Goal: Task Accomplishment & Management: Use online tool/utility

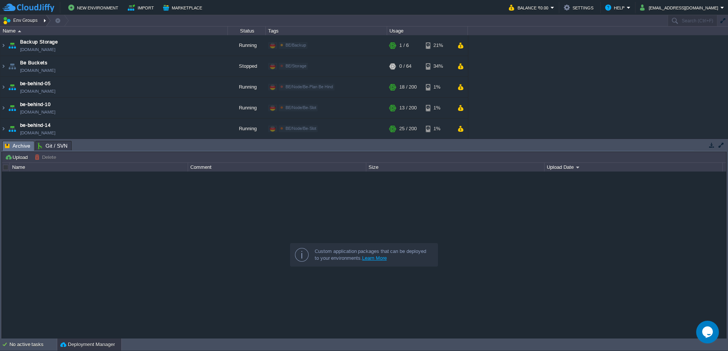
click at [43, 23] on div at bounding box center [46, 20] width 10 height 11
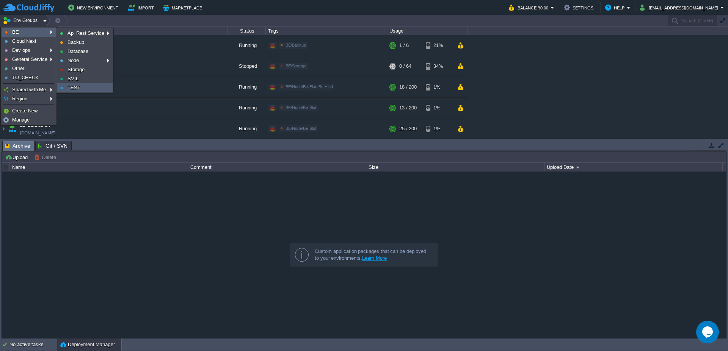
click at [75, 86] on span "TEST" at bounding box center [73, 88] width 13 height 6
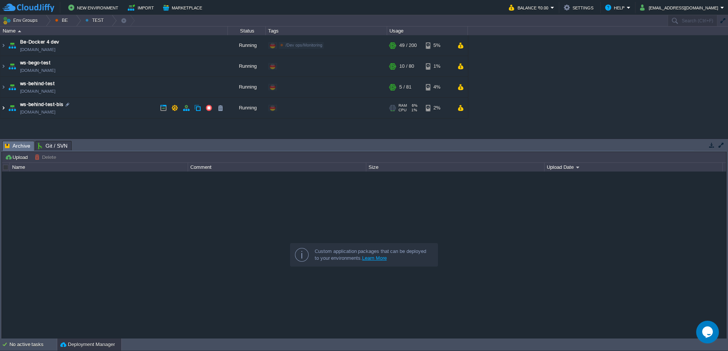
click at [2, 110] on img at bounding box center [3, 108] width 6 height 20
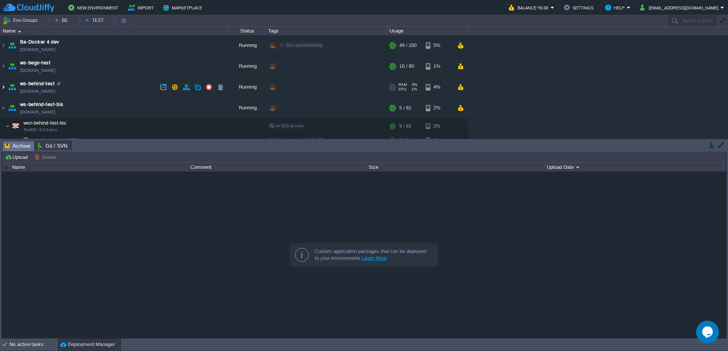
click at [4, 88] on img at bounding box center [3, 87] width 6 height 20
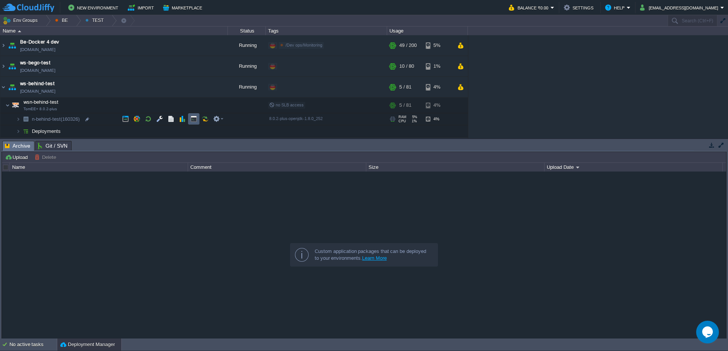
click at [191, 119] on button "button" at bounding box center [193, 119] width 7 height 7
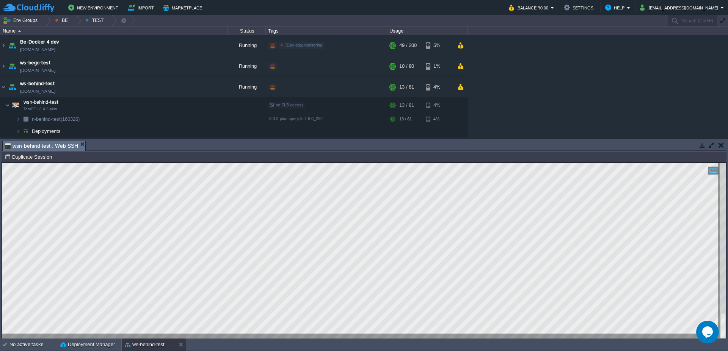
scroll to position [1, 27]
type textarea "MJControlProces"
click at [75, 23] on div at bounding box center [76, 20] width 10 height 11
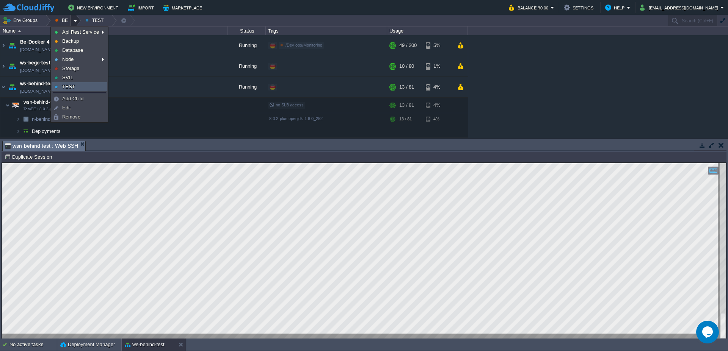
click at [95, 86] on link "TEST" at bounding box center [79, 87] width 55 height 8
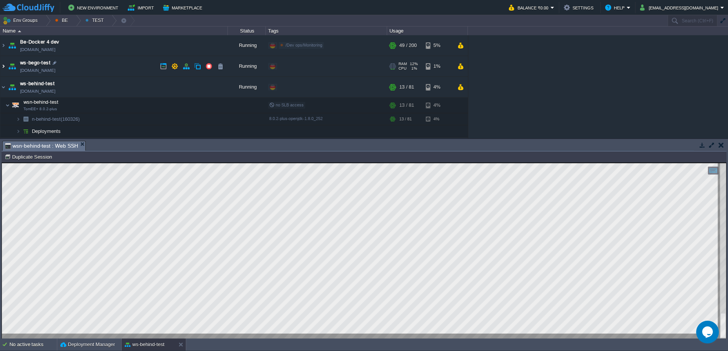
click at [1, 69] on img at bounding box center [3, 66] width 6 height 20
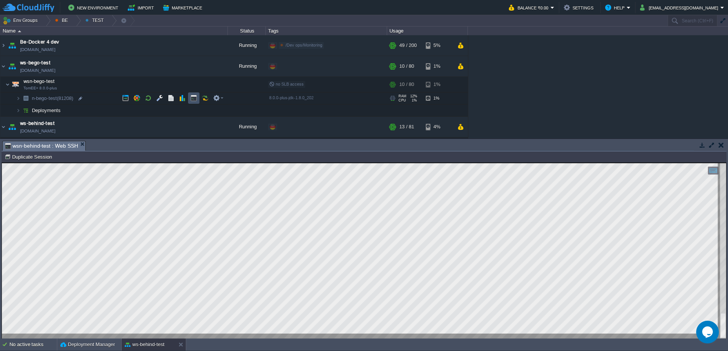
click at [191, 97] on button "button" at bounding box center [193, 98] width 7 height 7
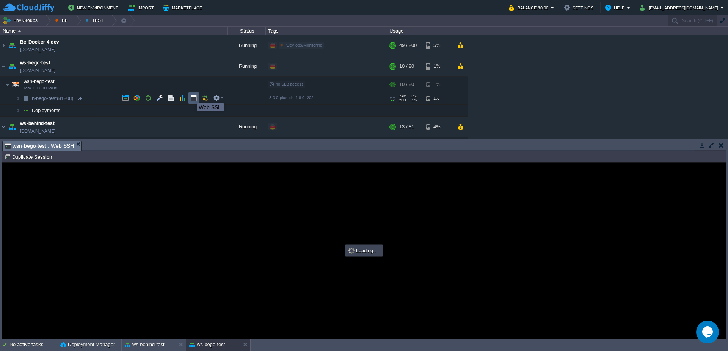
scroll to position [0, 0]
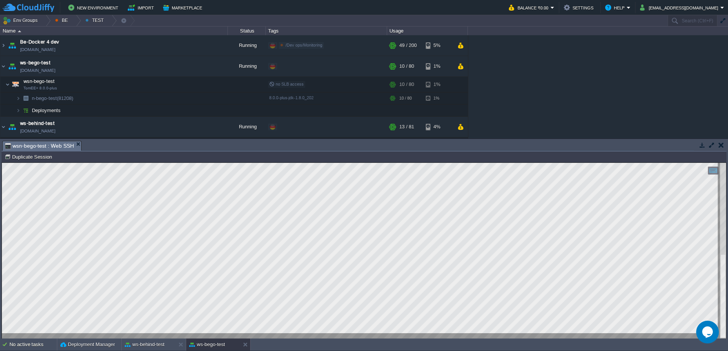
click at [1, 222] on div "Tasks Activity Log Archive Git / SVN wsn-behind-test : Web SSH wsn-bego-test : …" at bounding box center [364, 239] width 728 height 200
type textarea "scheduler_class=modules.app.sys.sched.APBScheduler"
click at [155, 347] on button "ws-behind-test" at bounding box center [145, 345] width 40 height 8
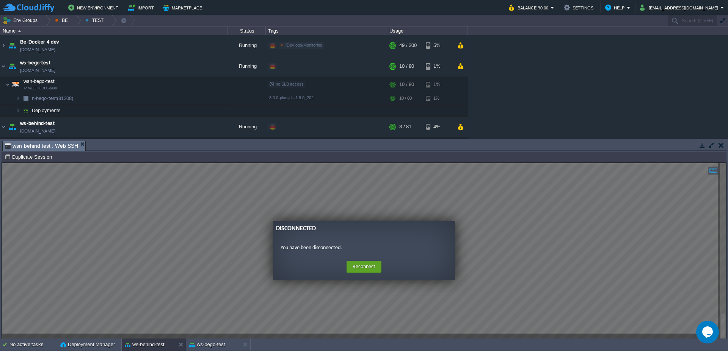
click at [195, 299] on guac-modal "Disconnected You have been disconnected. Home Reconnect Logout" at bounding box center [364, 251] width 724 height 176
click at [370, 267] on button "Reconnect" at bounding box center [364, 267] width 35 height 12
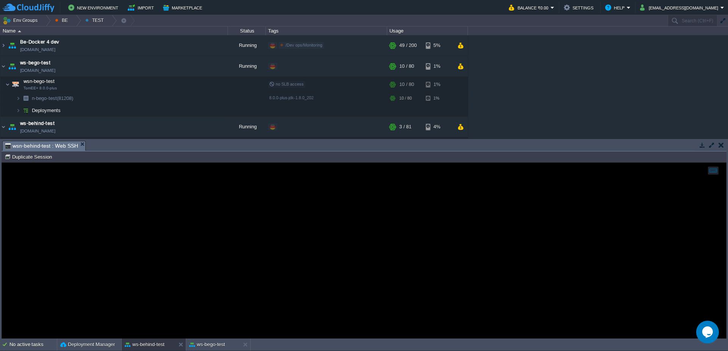
click at [241, 273] on div at bounding box center [364, 251] width 724 height 176
click at [33, 159] on button "Duplicate Session" at bounding box center [30, 157] width 50 height 7
type input "#000000"
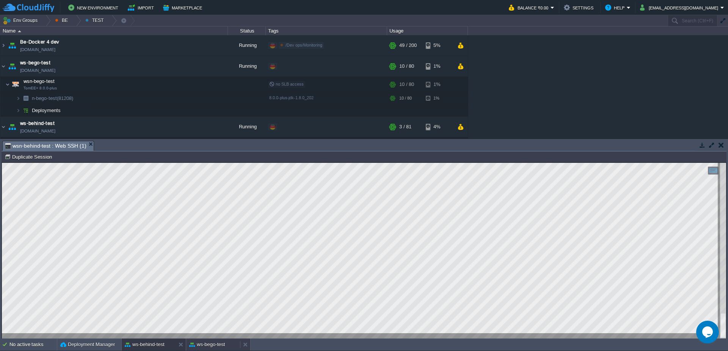
click at [208, 350] on div "ws-bego-test" at bounding box center [213, 345] width 54 height 12
click at [162, 347] on button "ws-behind-test" at bounding box center [145, 345] width 40 height 8
click at [48, 22] on div at bounding box center [46, 20] width 10 height 11
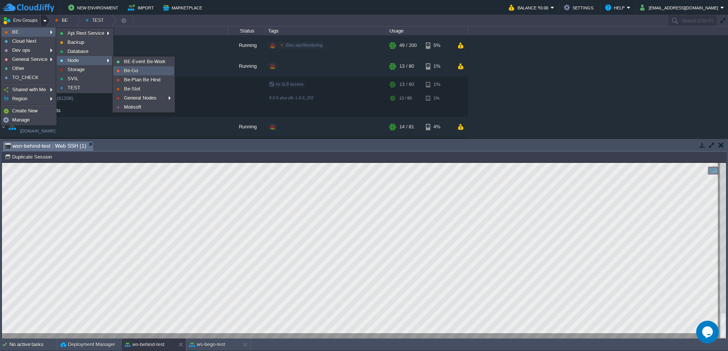
click at [139, 71] on link "Be-Go" at bounding box center [144, 71] width 60 height 8
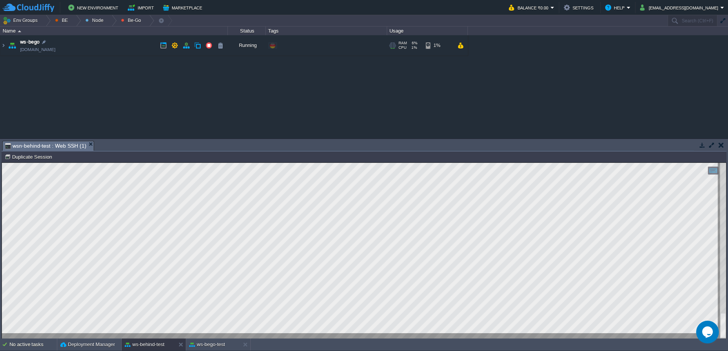
click at [6, 47] on img at bounding box center [3, 45] width 6 height 20
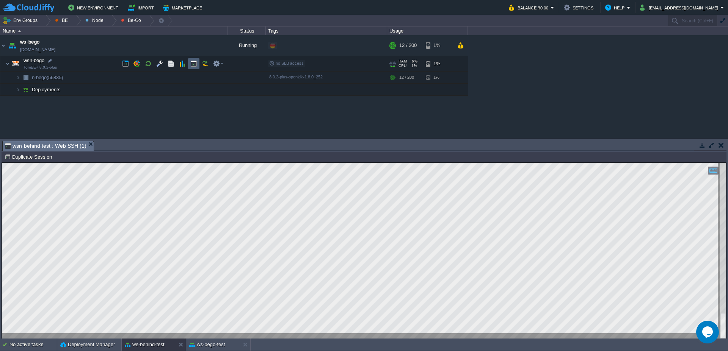
click at [191, 63] on button "button" at bounding box center [193, 63] width 7 height 7
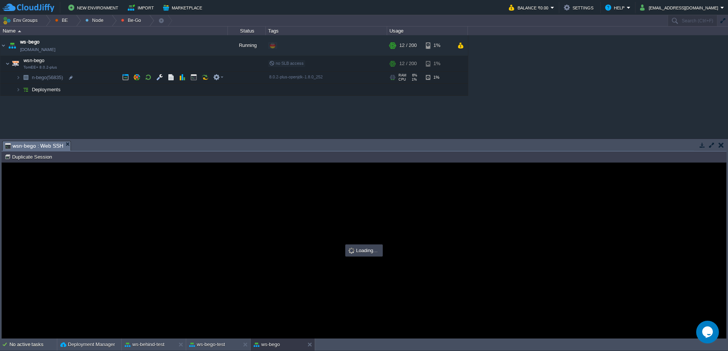
type input "#000000"
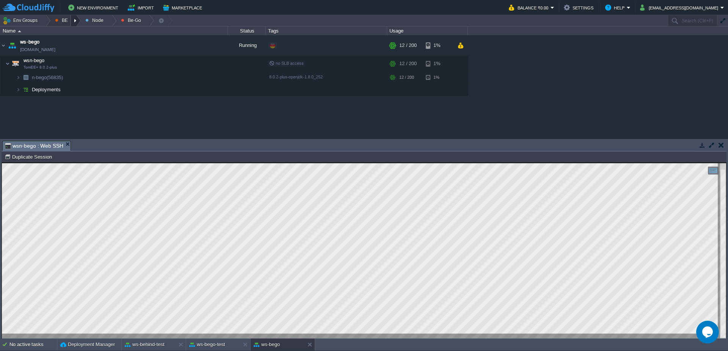
click at [75, 22] on div at bounding box center [76, 20] width 10 height 11
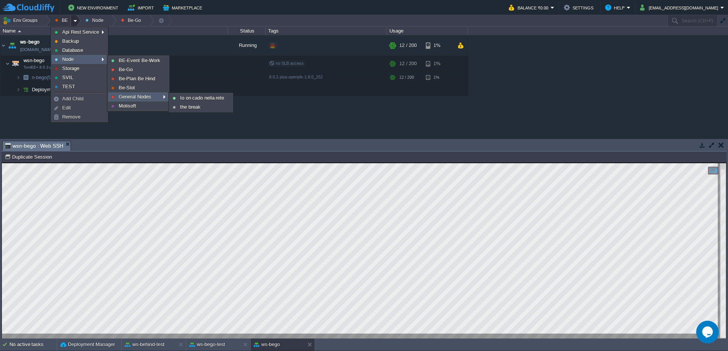
click at [135, 97] on span "General Nodes" at bounding box center [135, 97] width 33 height 6
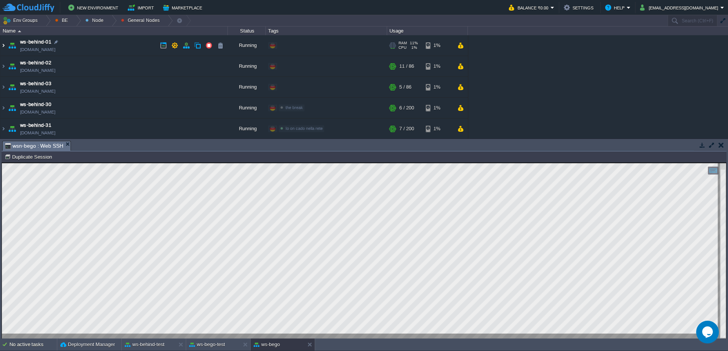
click at [0, 45] on img at bounding box center [3, 45] width 6 height 20
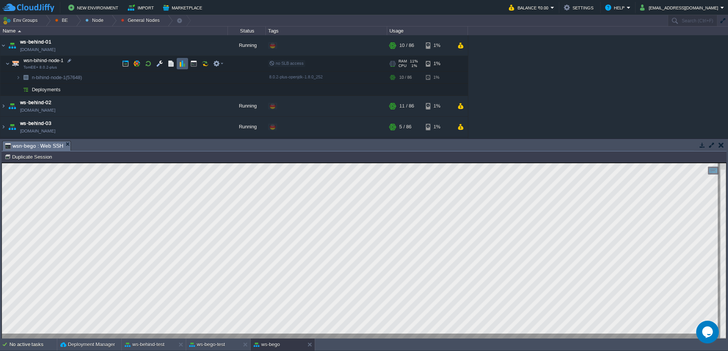
click at [184, 64] on button "button" at bounding box center [182, 63] width 7 height 7
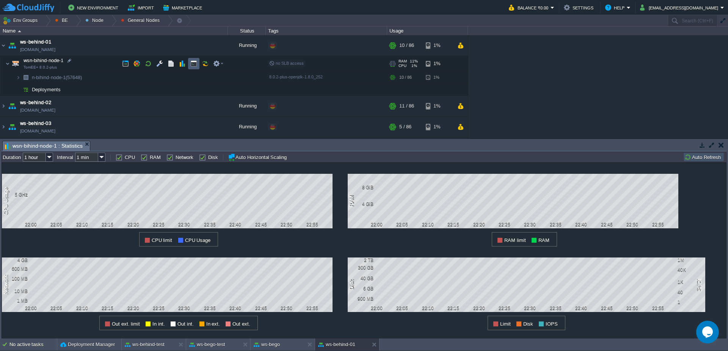
click at [195, 64] on button "button" at bounding box center [193, 63] width 7 height 7
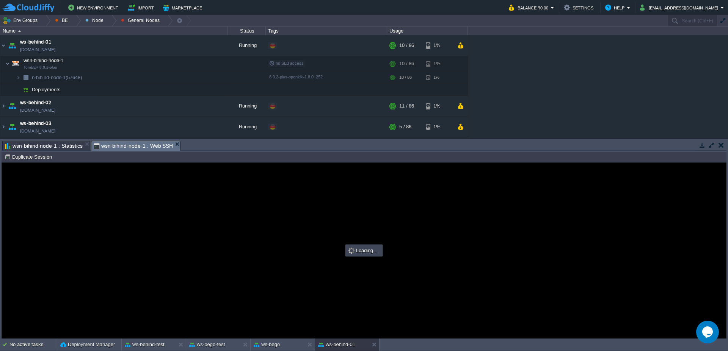
type input "#000000"
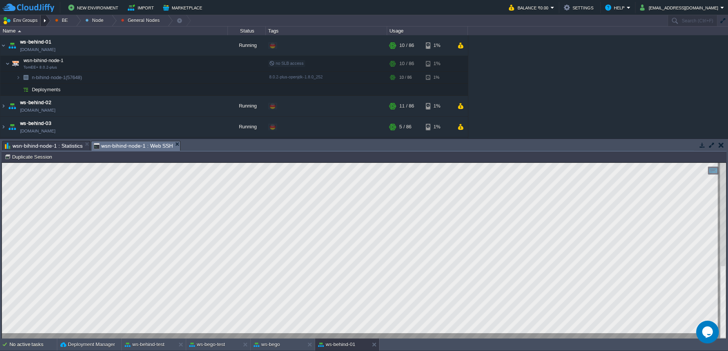
click at [44, 26] on div at bounding box center [46, 20] width 10 height 11
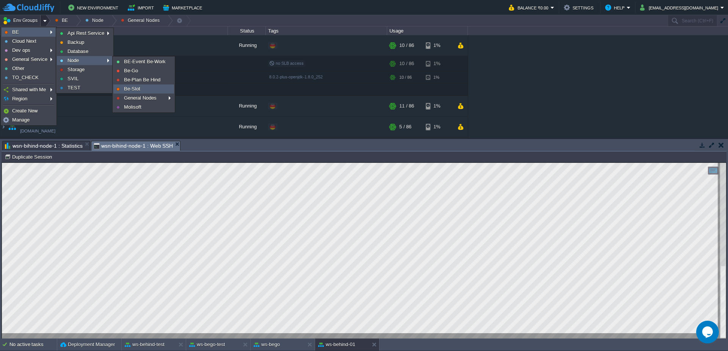
click at [134, 92] on link "Be-Slot" at bounding box center [144, 89] width 60 height 8
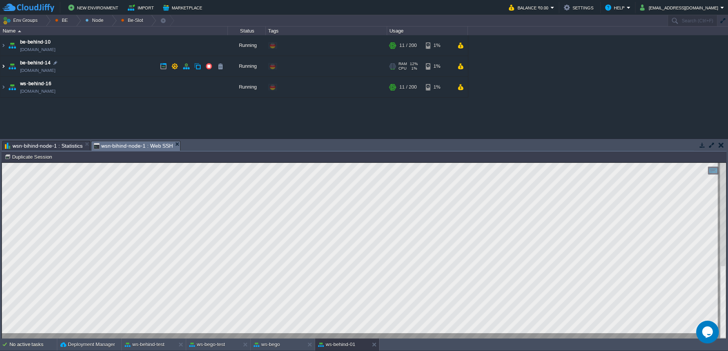
click at [3, 71] on img at bounding box center [3, 66] width 6 height 20
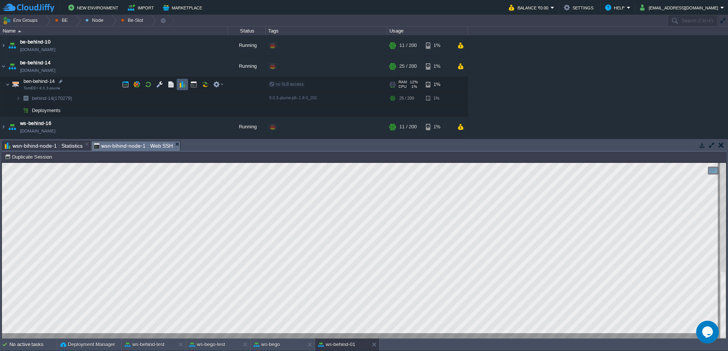
click at [183, 87] on button "button" at bounding box center [182, 84] width 7 height 7
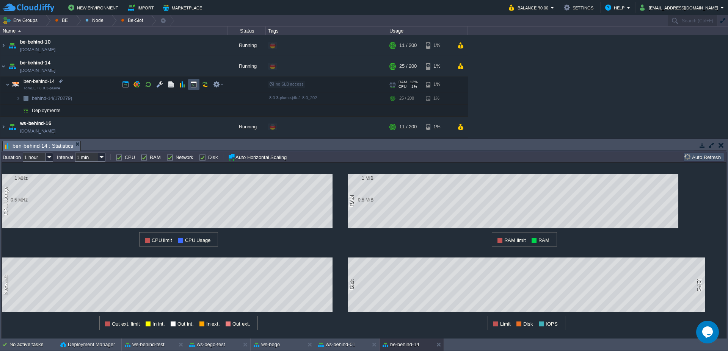
click at [196, 85] on button "button" at bounding box center [193, 84] width 7 height 7
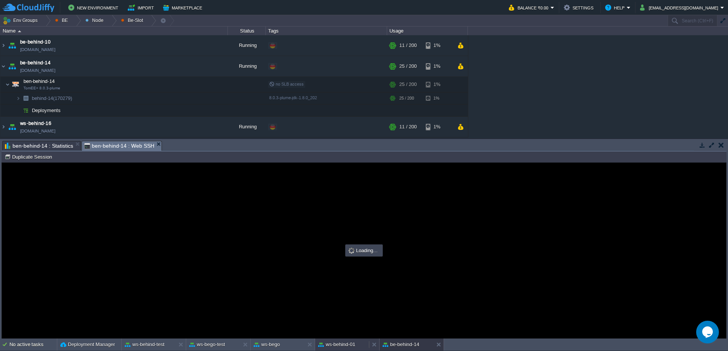
click at [346, 346] on button "ws-behind-01" at bounding box center [336, 345] width 37 height 8
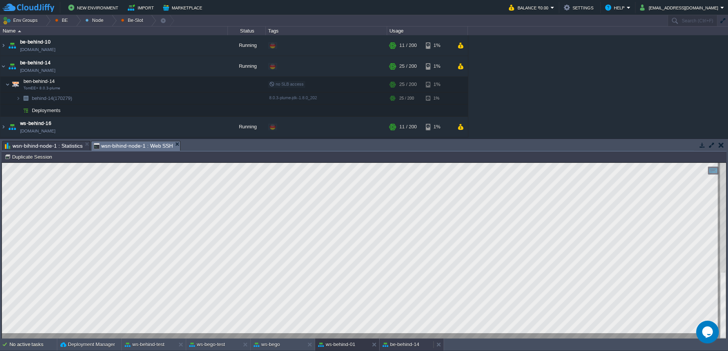
click at [395, 347] on button "be-behind-14" at bounding box center [401, 345] width 37 height 8
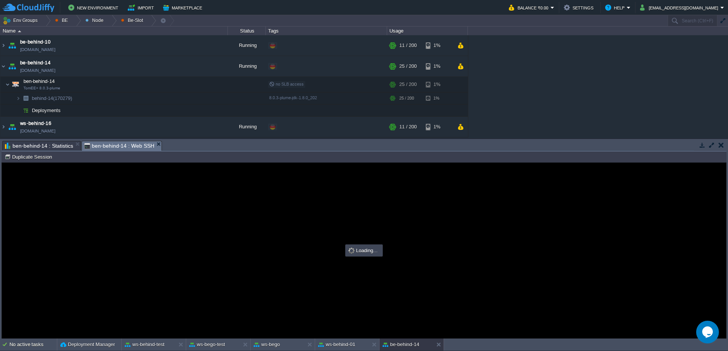
click at [39, 147] on span "ben-behind-14 : Statistics" at bounding box center [39, 145] width 68 height 9
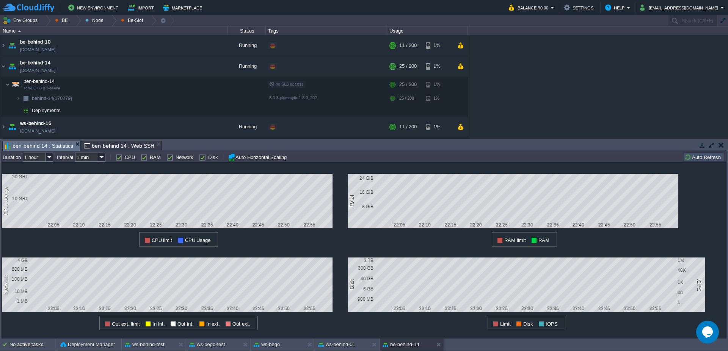
click at [698, 159] on button "Auto Refresh" at bounding box center [703, 157] width 39 height 7
click at [340, 342] on button "ws-behind-01" at bounding box center [336, 345] width 37 height 8
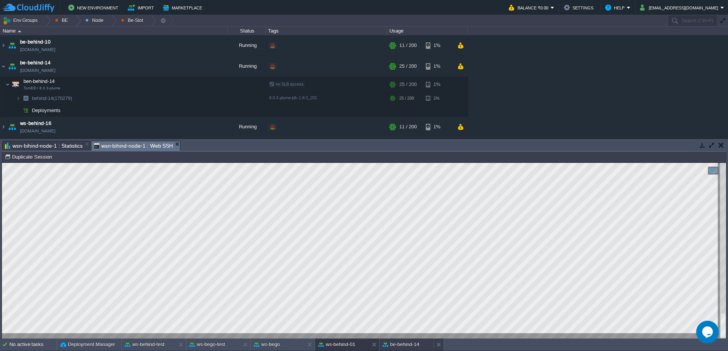
click at [402, 345] on button "be-behind-14" at bounding box center [401, 345] width 37 height 8
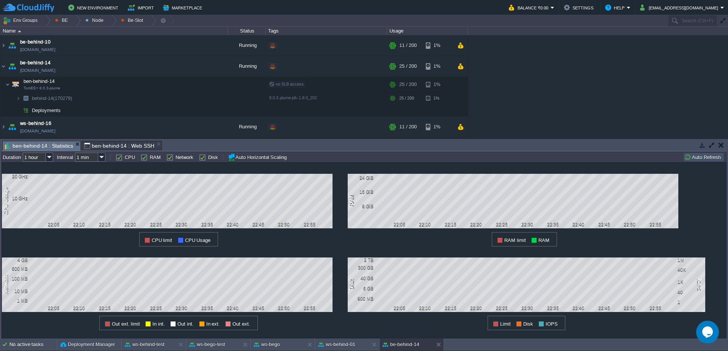
type input "#000000"
click at [96, 146] on span "ben-behind-14 : Web SSH" at bounding box center [119, 145] width 70 height 9
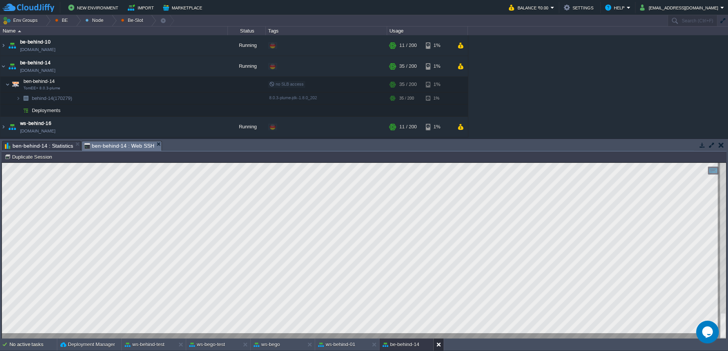
click at [438, 348] on button at bounding box center [440, 345] width 8 height 8
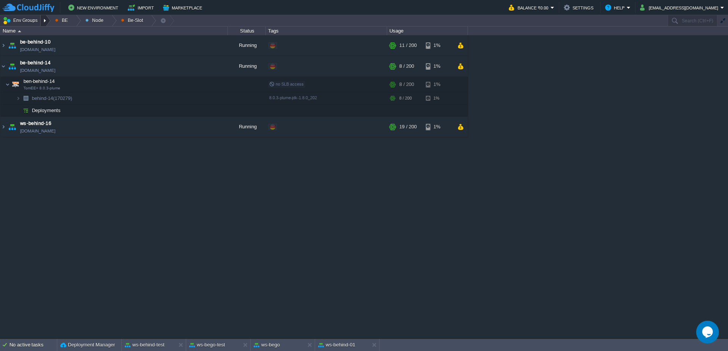
click at [49, 23] on div at bounding box center [46, 20] width 10 height 11
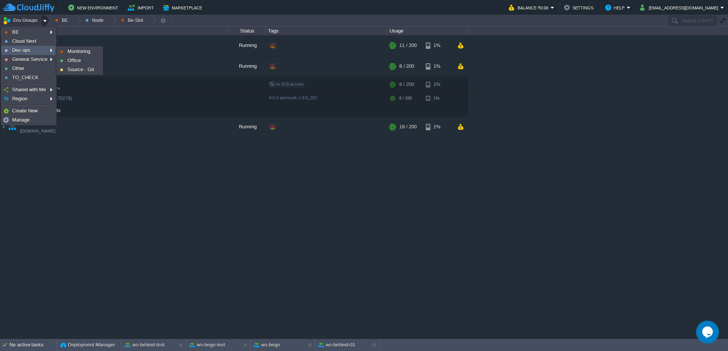
click at [38, 54] on link "Dev ops" at bounding box center [28, 50] width 53 height 8
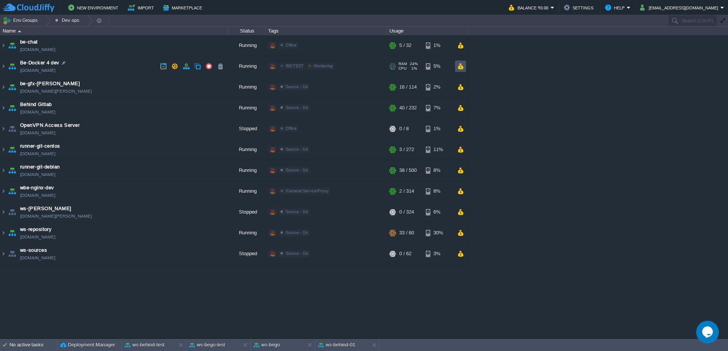
click at [462, 68] on button "button" at bounding box center [460, 66] width 6 height 7
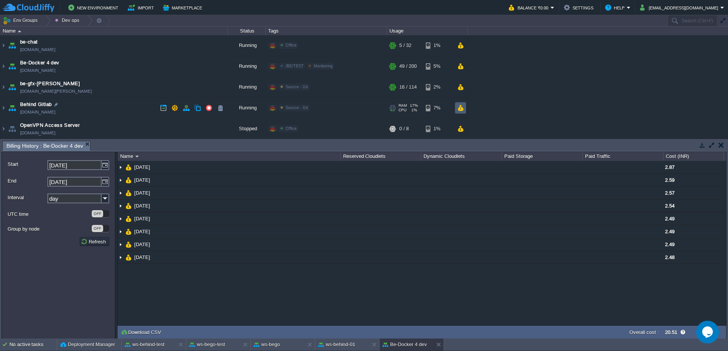
click at [460, 108] on button "button" at bounding box center [460, 108] width 6 height 7
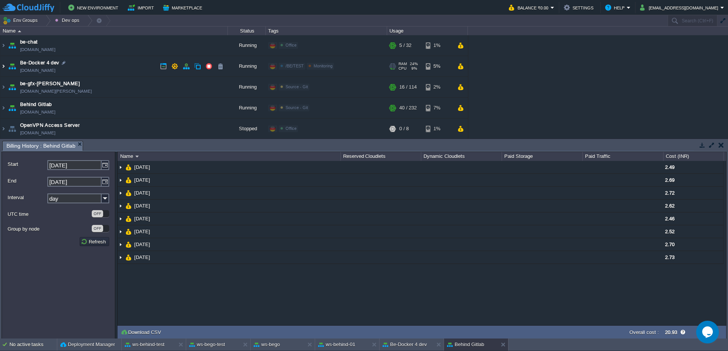
click at [0, 70] on img at bounding box center [3, 66] width 6 height 20
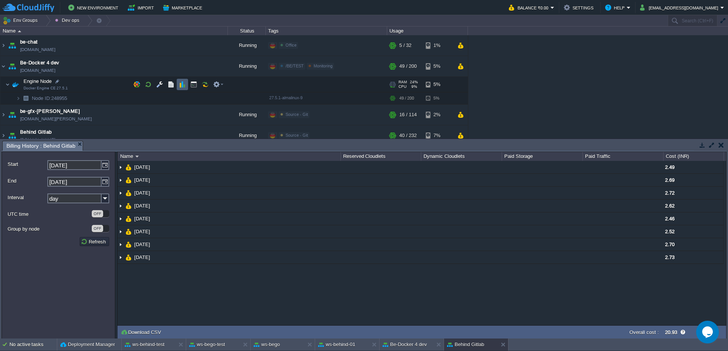
click at [183, 86] on button "button" at bounding box center [182, 84] width 7 height 7
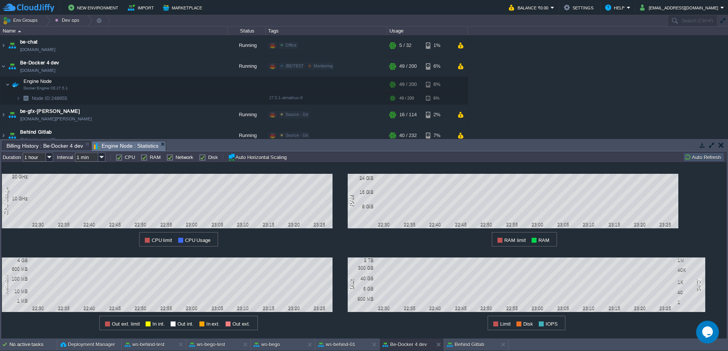
click at [703, 157] on button "Auto Refresh" at bounding box center [703, 157] width 39 height 7
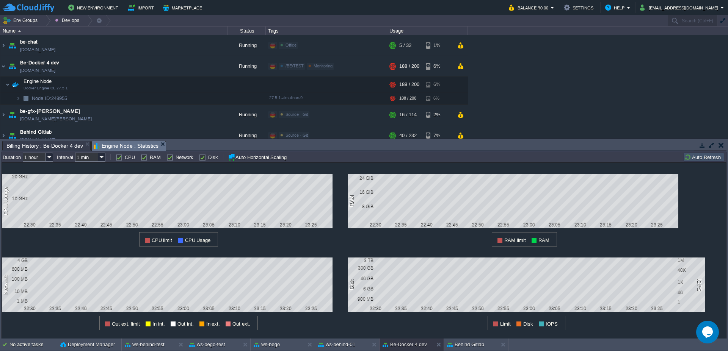
click at [711, 157] on button "Auto Refresh" at bounding box center [703, 157] width 39 height 7
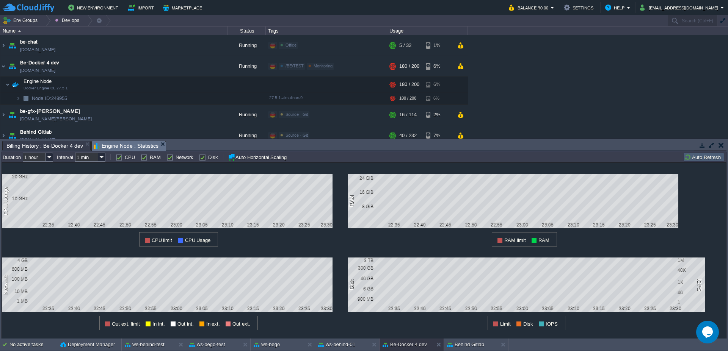
click at [705, 156] on button "Auto Refresh" at bounding box center [703, 157] width 39 height 7
click at [186, 66] on button "button" at bounding box center [186, 66] width 7 height 7
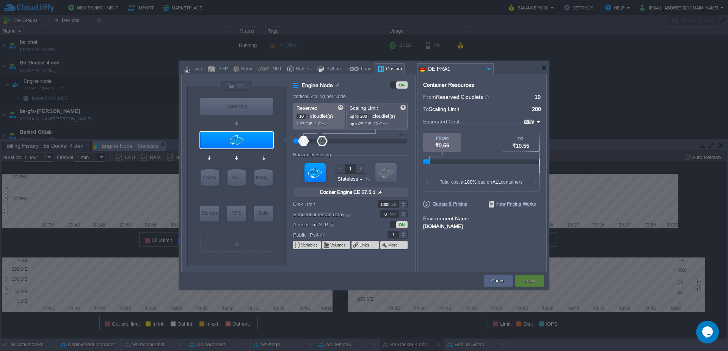
click at [363, 113] on p "up to 200 cloudlet(s)" at bounding box center [377, 115] width 55 height 8
click at [365, 116] on input "200" at bounding box center [363, 117] width 9 height 6
type input "800"
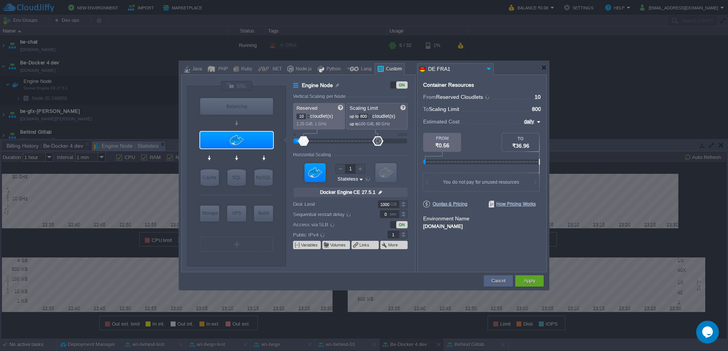
click at [300, 118] on input "10" at bounding box center [300, 117] width 9 height 6
type input "2"
type input "3"
drag, startPoint x: 306, startPoint y: 116, endPoint x: 273, endPoint y: 114, distance: 33.1
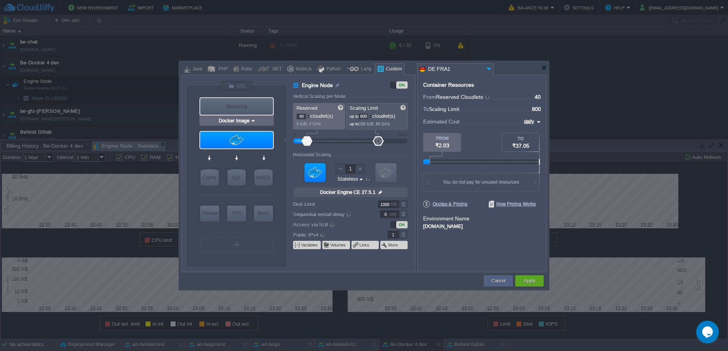
click at [273, 114] on div "VM Balancing VM Application Servers VM Cache VM SQL VM NoSQL VM Storage VM VPS …" at bounding box center [301, 176] width 228 height 191
type input "50"
type input "997"
drag, startPoint x: 381, startPoint y: 144, endPoint x: 396, endPoint y: 140, distance: 15.3
click at [396, 140] on div at bounding box center [396, 140] width 11 height 9
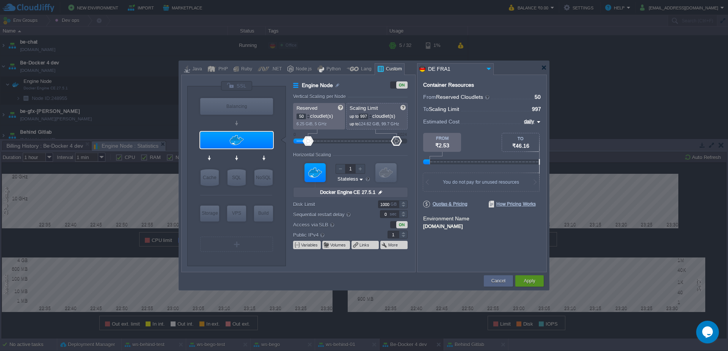
click at [526, 278] on button "Apply" at bounding box center [529, 282] width 11 height 8
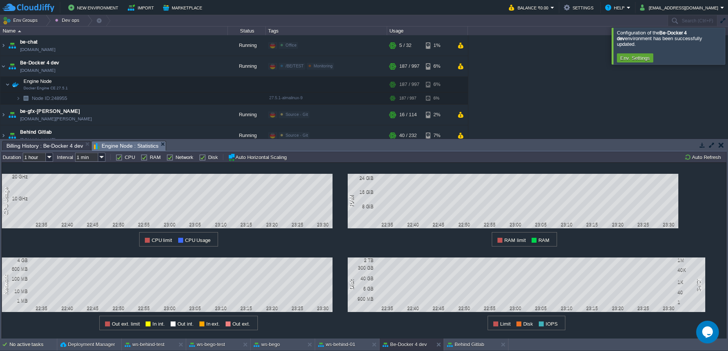
click at [728, 42] on div at bounding box center [737, 46] width 0 height 36
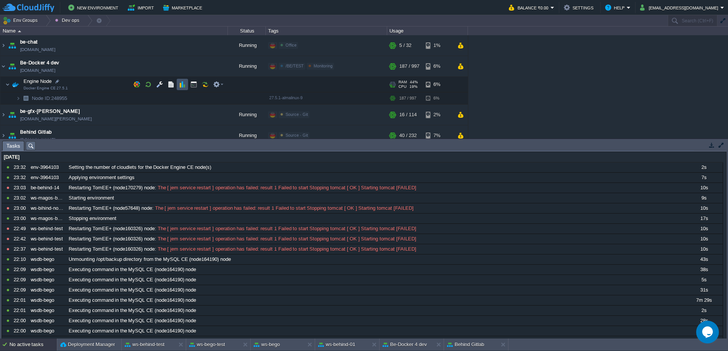
click at [179, 85] on button "button" at bounding box center [182, 84] width 7 height 7
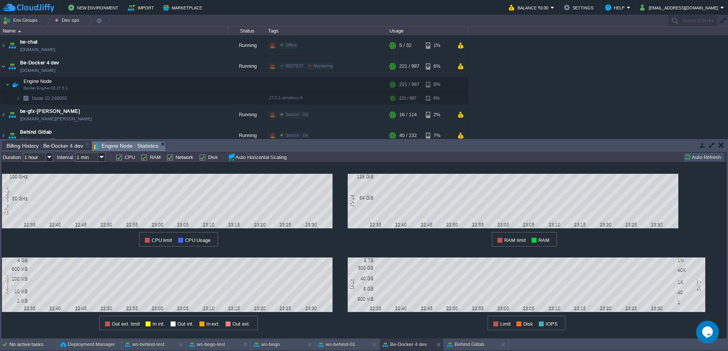
click at [698, 158] on button "Auto Refresh" at bounding box center [703, 157] width 39 height 7
click at [697, 158] on button "Auto Refresh" at bounding box center [703, 157] width 39 height 7
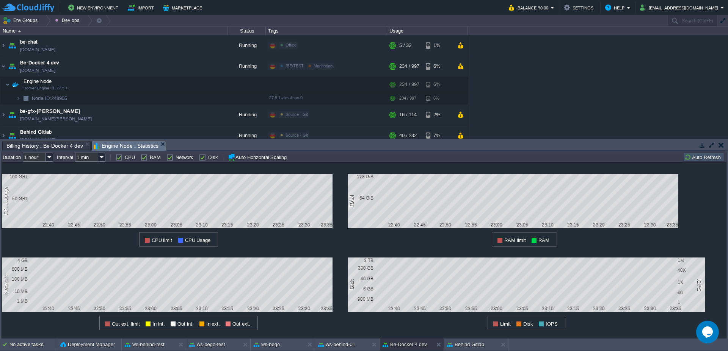
click at [692, 160] on button "Auto Refresh" at bounding box center [703, 157] width 39 height 7
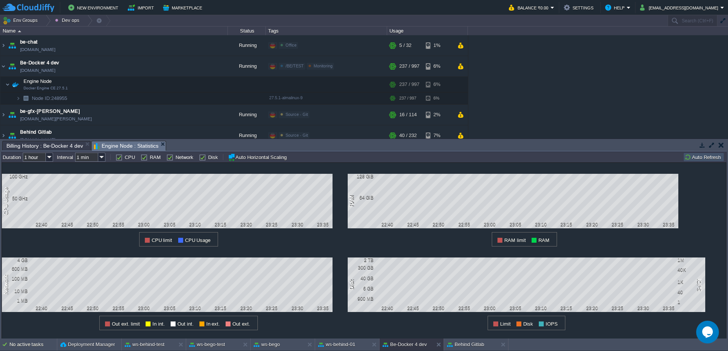
click at [700, 163] on div "1 CPU Usage 100 GHz 50 GHz 22:40 22:45 22:50 22:55 23:00 23:05 23:10 23:15 23:2…" at bounding box center [364, 251] width 725 height 177
click at [698, 159] on button "Auto Refresh" at bounding box center [703, 157] width 39 height 7
click at [709, 155] on button "Auto Refresh" at bounding box center [703, 157] width 39 height 7
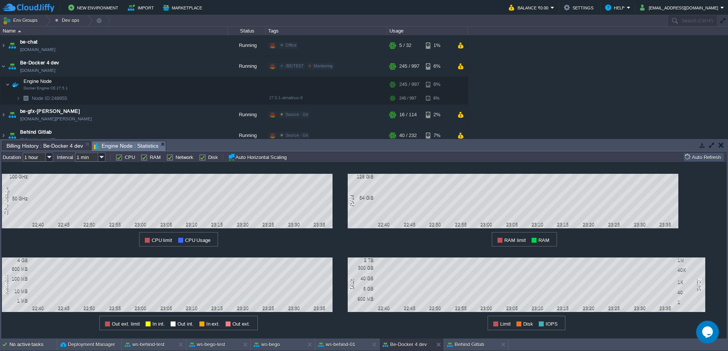
click at [709, 155] on button "Auto Refresh" at bounding box center [703, 157] width 39 height 7
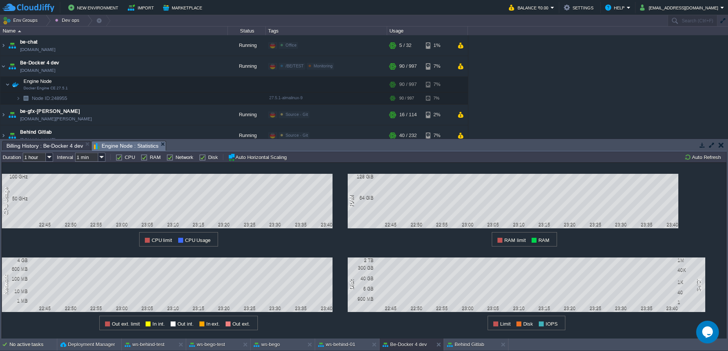
click at [709, 162] on div "all Duration 1 hour Interval 1 min CPU RAM Network Disk Auto Horizontal Scaling…" at bounding box center [364, 157] width 725 height 11
click at [706, 157] on button "Auto Refresh" at bounding box center [703, 157] width 39 height 7
click at [691, 154] on button "Auto Refresh" at bounding box center [703, 157] width 39 height 7
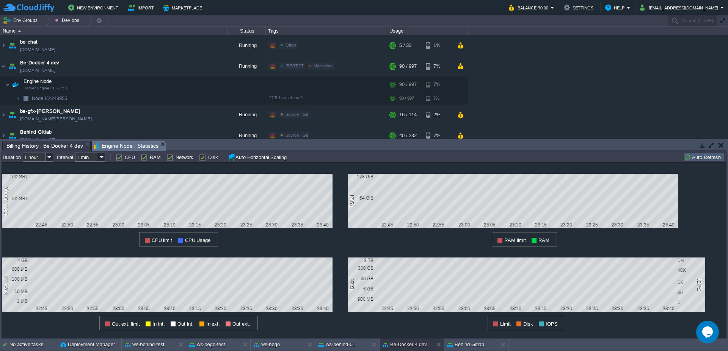
click at [691, 154] on button "Auto Refresh" at bounding box center [703, 157] width 39 height 7
click at [708, 157] on button "Auto Refresh" at bounding box center [703, 157] width 39 height 7
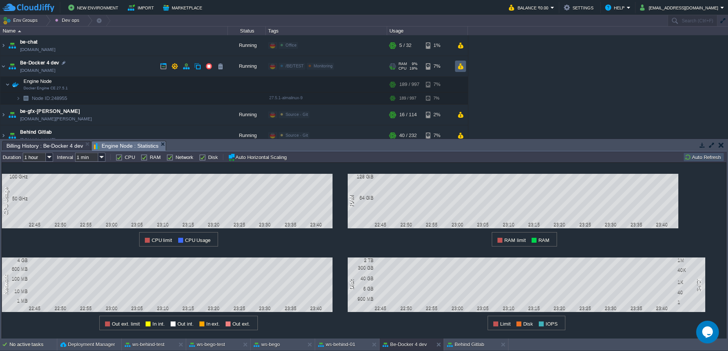
click at [457, 66] on td at bounding box center [460, 66] width 11 height 11
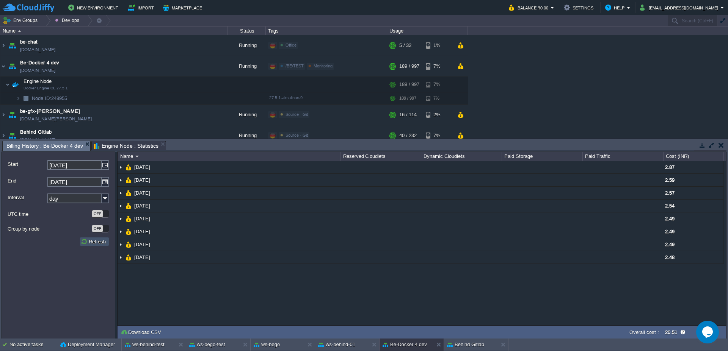
click at [87, 243] on button "Refresh" at bounding box center [94, 241] width 27 height 7
click at [43, 19] on div at bounding box center [46, 20] width 10 height 11
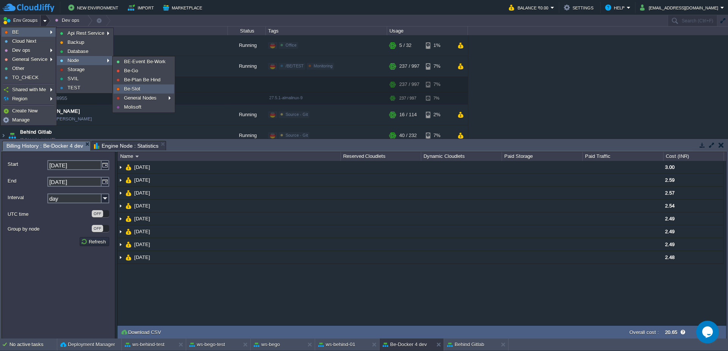
click at [141, 88] on link "Be-Slot" at bounding box center [144, 89] width 60 height 8
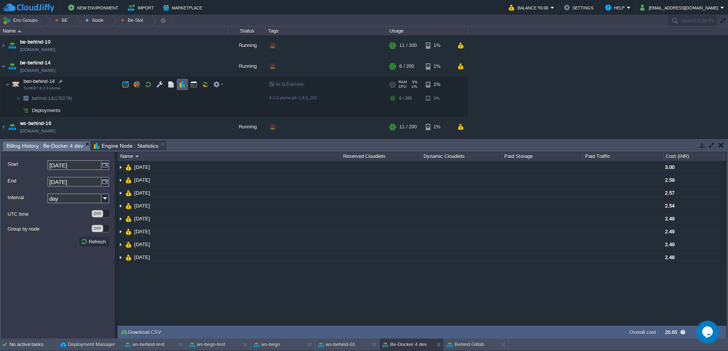
click at [180, 85] on button "button" at bounding box center [182, 84] width 7 height 7
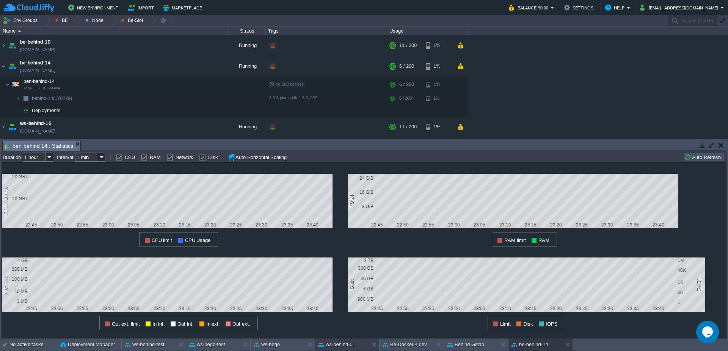
click at [341, 345] on button "ws-behind-01" at bounding box center [336, 345] width 37 height 8
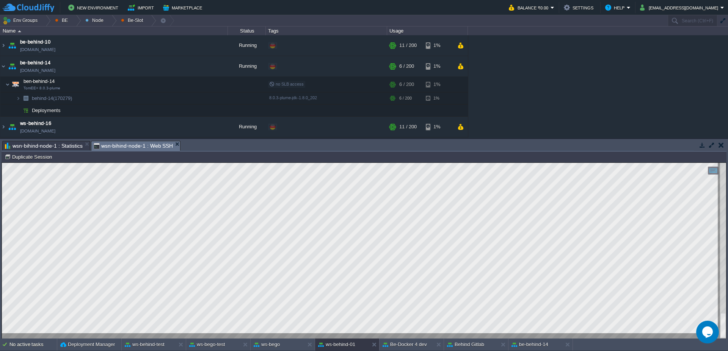
click at [39, 144] on span "wsn-bihind-node-1 : Statistics" at bounding box center [44, 145] width 78 height 9
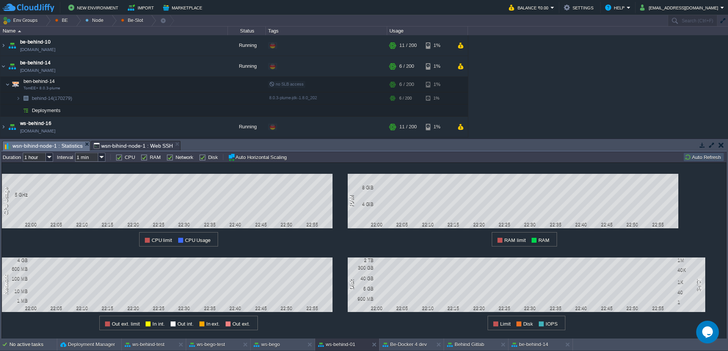
click at [701, 159] on button "Auto Refresh" at bounding box center [703, 157] width 39 height 7
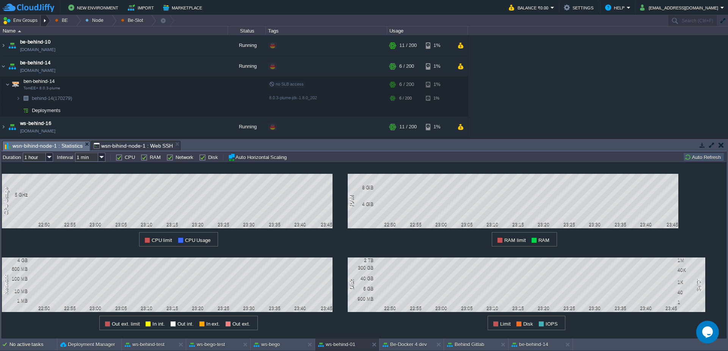
click at [46, 24] on div at bounding box center [46, 20] width 10 height 11
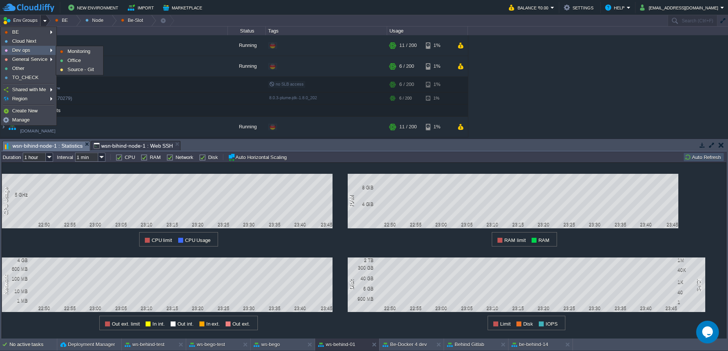
click at [36, 49] on link "Dev ops" at bounding box center [28, 50] width 53 height 8
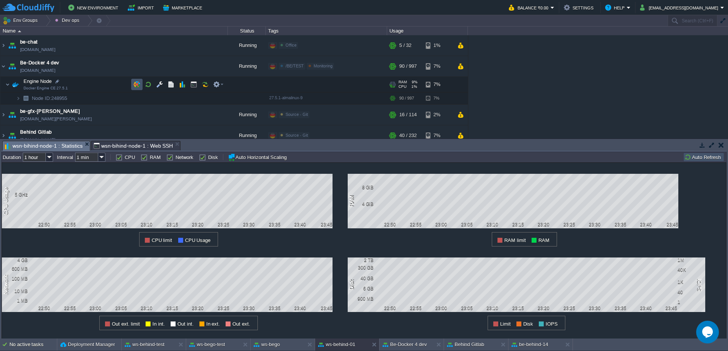
click at [140, 84] on button "button" at bounding box center [136, 84] width 7 height 7
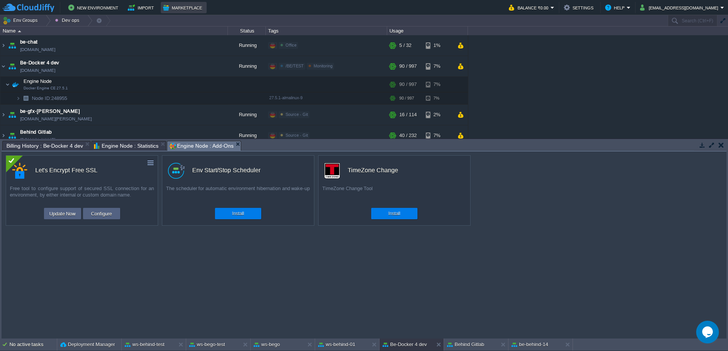
click at [174, 9] on button "Marketplace" at bounding box center [183, 7] width 41 height 9
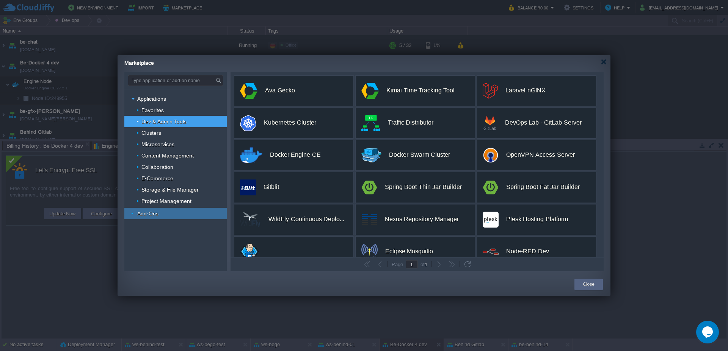
click at [149, 214] on span "Add-Ons" at bounding box center [147, 213] width 23 height 7
type input "Type application or add-on name"
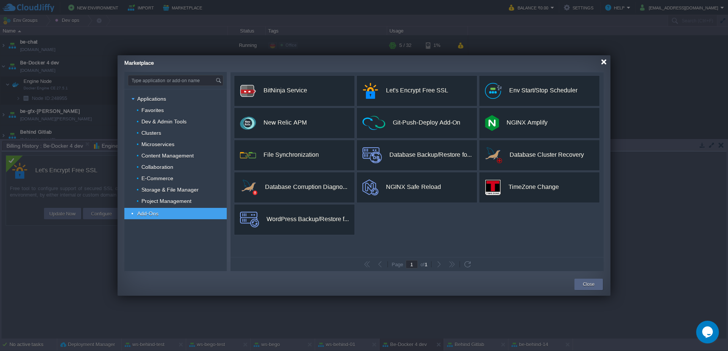
click at [605, 64] on div at bounding box center [604, 62] width 6 height 6
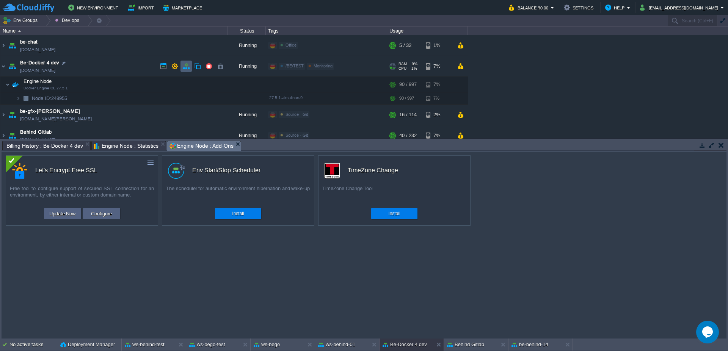
click at [190, 69] on td at bounding box center [185, 66] width 11 height 11
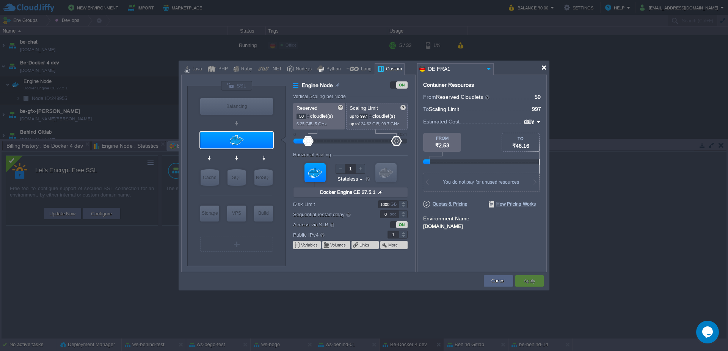
click at [542, 68] on div at bounding box center [544, 68] width 6 height 6
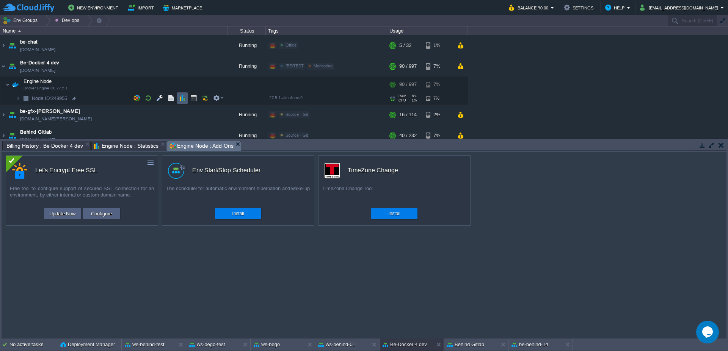
click at [186, 98] on td at bounding box center [182, 98] width 11 height 11
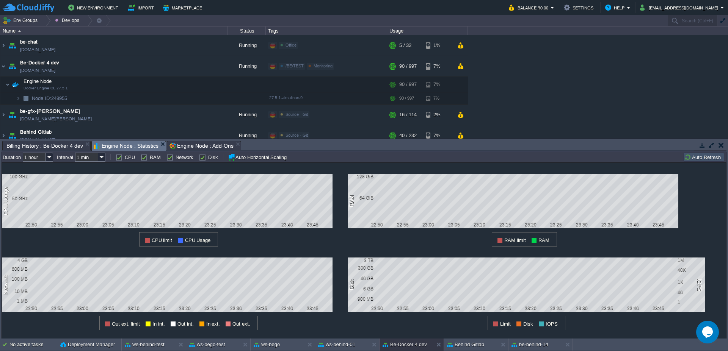
click at [698, 157] on button "Auto Refresh" at bounding box center [703, 157] width 39 height 7
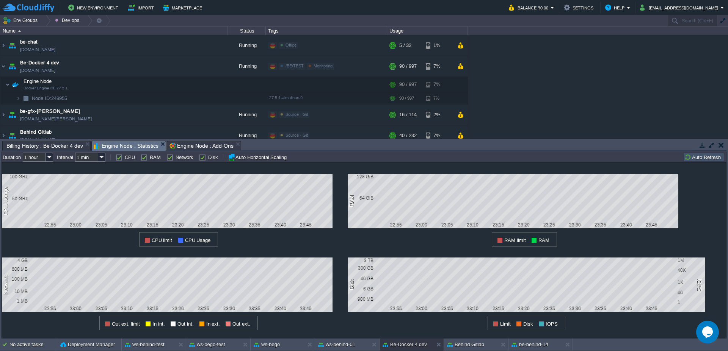
click at [696, 160] on button "Auto Refresh" at bounding box center [703, 157] width 39 height 7
click at [696, 157] on button "Auto Refresh" at bounding box center [703, 157] width 39 height 7
click at [701, 157] on button "Auto Refresh" at bounding box center [703, 157] width 39 height 7
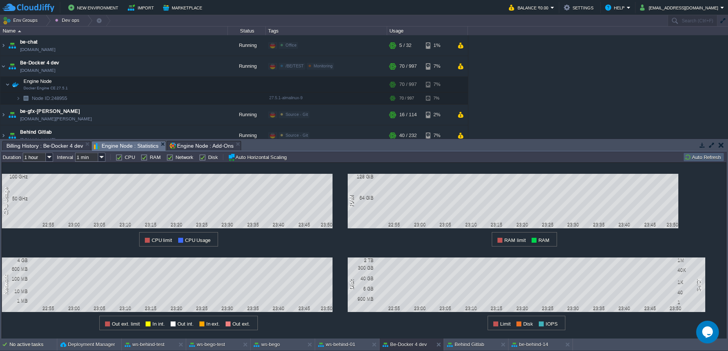
click at [701, 157] on button "Auto Refresh" at bounding box center [703, 157] width 39 height 7
